Goal: Find specific page/section: Find specific page/section

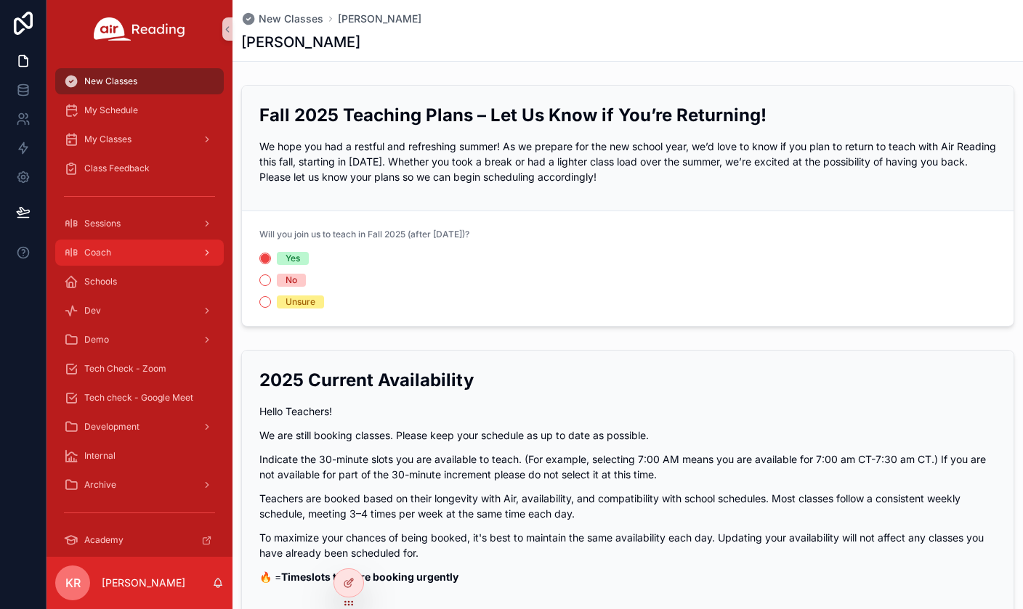
click at [143, 256] on div "Coach" at bounding box center [139, 252] width 151 height 23
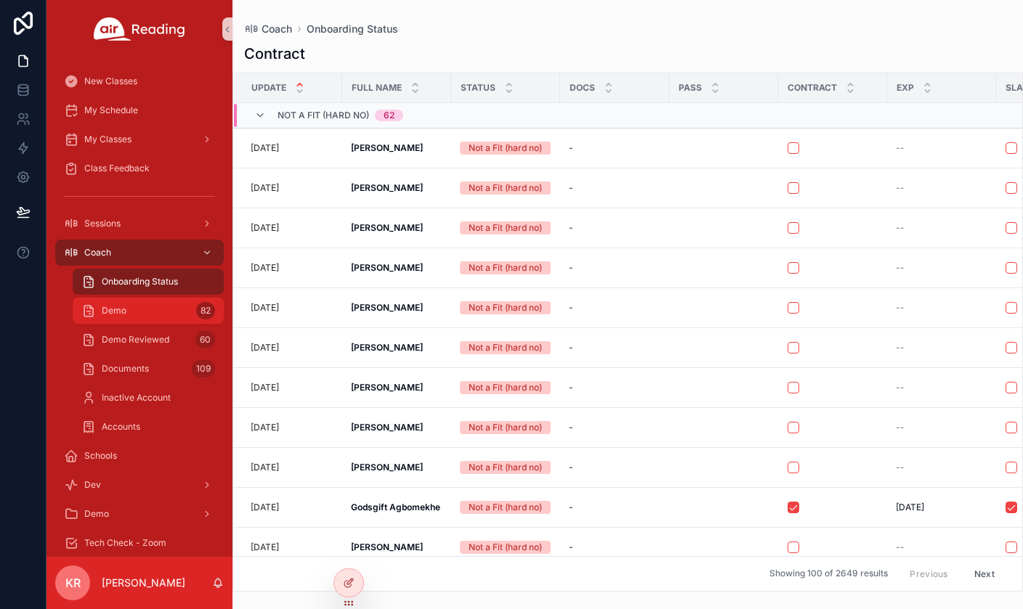
click at [132, 311] on div "Demo 82" at bounding box center [148, 310] width 134 height 23
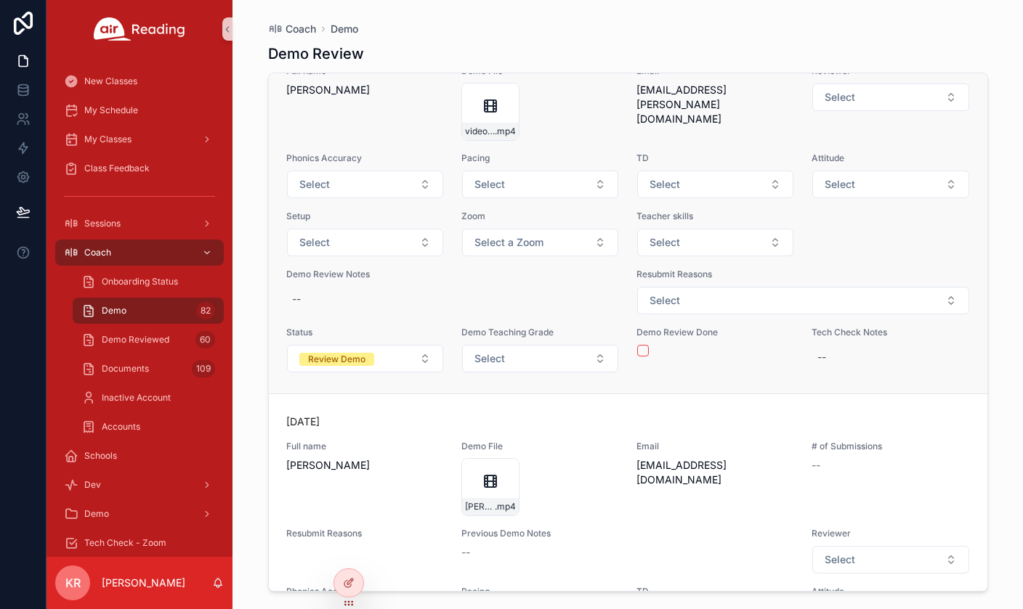
scroll to position [1816, 0]
